Goal: Navigation & Orientation: Go to known website

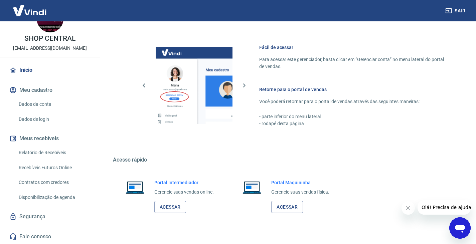
scroll to position [359, 0]
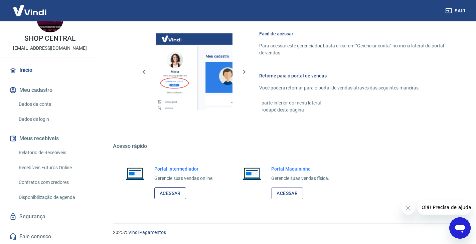
click at [170, 187] on link "Acessar" at bounding box center [170, 193] width 32 height 12
